Goal: Book appointment/travel/reservation

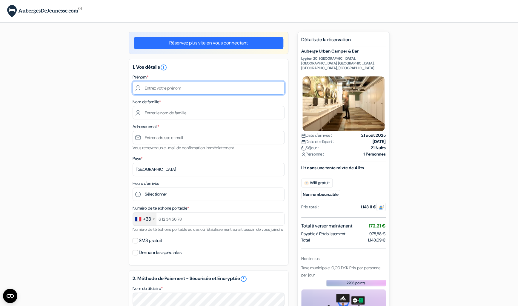
click at [215, 90] on input "text" at bounding box center [209, 87] width 152 height 13
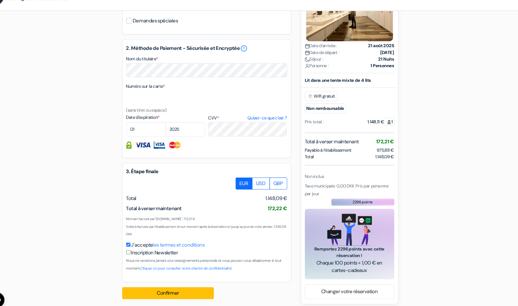
scroll to position [228, 0]
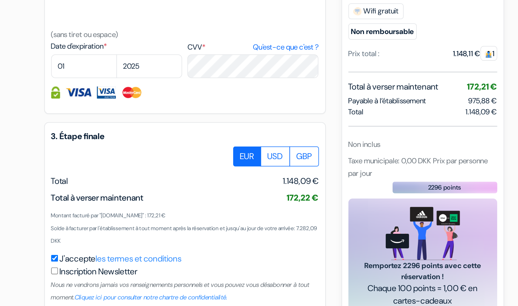
drag, startPoint x: 164, startPoint y: 220, endPoint x: 201, endPoint y: 220, distance: 36.7
click at [198, 220] on small "Montant facturé par "[DOMAIN_NAME]" : 172,21 €" at bounding box center [165, 220] width 65 height 4
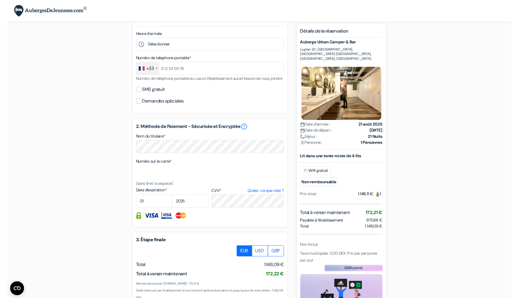
scroll to position [134, 0]
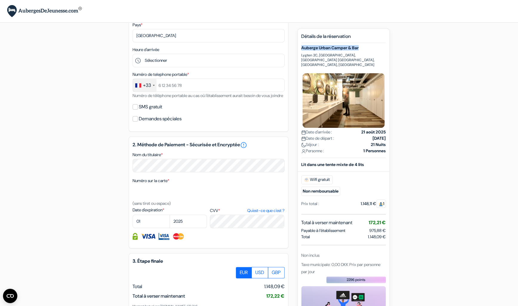
drag, startPoint x: 302, startPoint y: 48, endPoint x: 375, endPoint y: 52, distance: 72.6
click at [375, 52] on div "Auberge Urban Camper & Bar Lygten 2C, [GEOGRAPHIC_DATA], [GEOGRAPHIC_DATA] [GEO…" at bounding box center [343, 101] width 84 height 113
copy h5 "Auberge Urban Camper & Bar"
